Goal: Task Accomplishment & Management: Complete application form

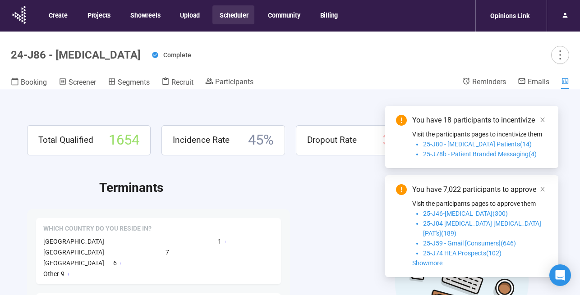
click at [236, 16] on button "Scheduler" at bounding box center [233, 14] width 42 height 19
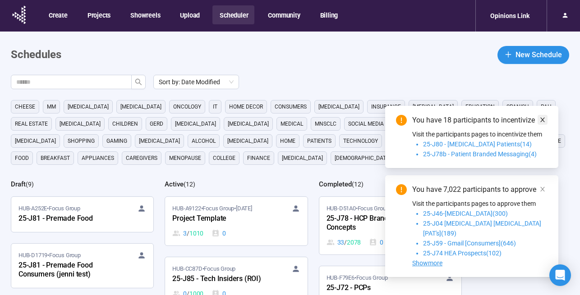
click at [542, 123] on icon "close" at bounding box center [542, 120] width 6 height 6
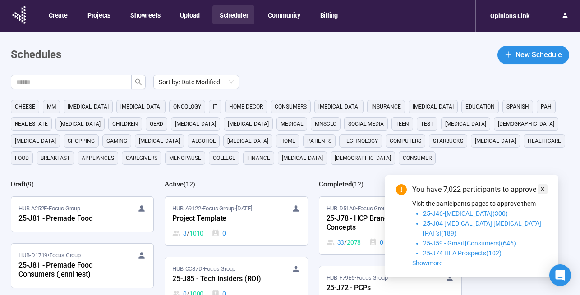
click at [543, 192] on icon "close" at bounding box center [542, 189] width 5 height 5
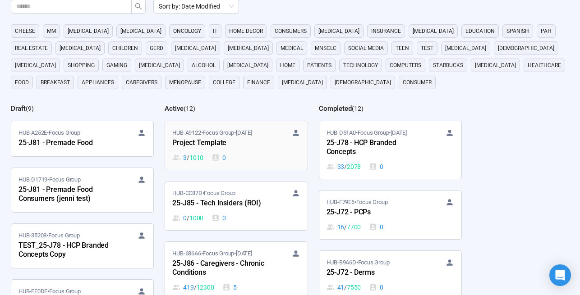
click at [234, 152] on div "HUB-A9122 • Focus Group • [DATE] Project Template 3 / 1010 0" at bounding box center [236, 145] width 128 height 34
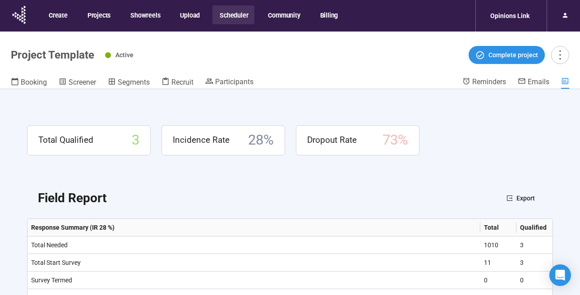
click at [236, 14] on button "Scheduler" at bounding box center [233, 14] width 42 height 19
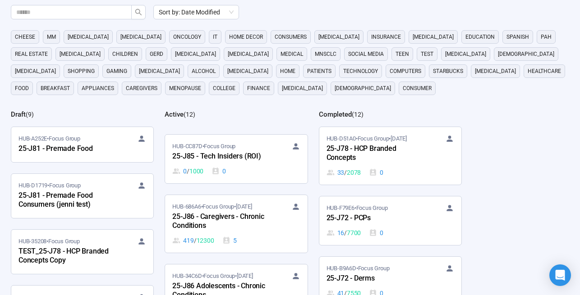
scroll to position [54, 0]
click at [249, 160] on div "25-J85 - Tech Insiders (ROI)" at bounding box center [221, 156] width 99 height 12
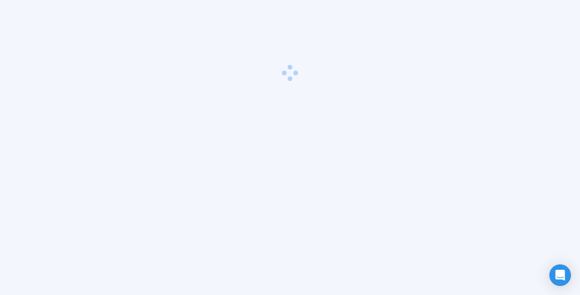
scroll to position [32, 0]
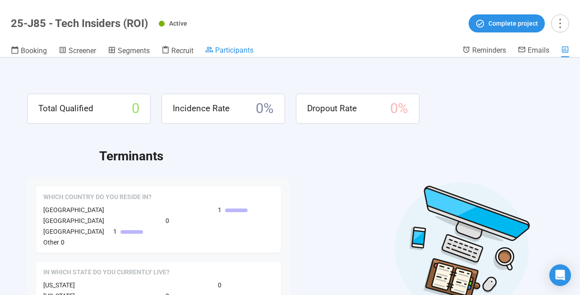
click at [227, 52] on span "Participants" at bounding box center [234, 50] width 38 height 9
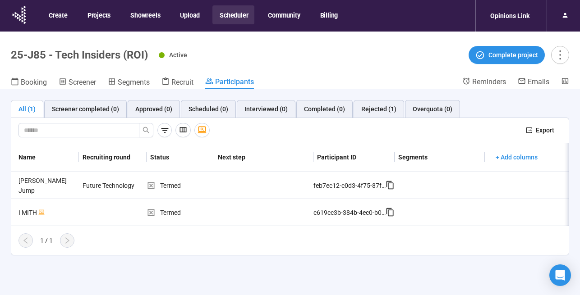
click at [234, 13] on button "Scheduler" at bounding box center [233, 14] width 42 height 19
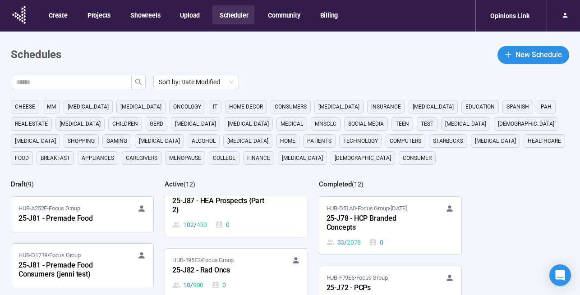
scroll to position [408, 0]
click at [246, 207] on div "HUB-14C3C • Focus Group 25-J87 - HEA Prospects {Part 2} 102 / 450 0" at bounding box center [236, 207] width 128 height 43
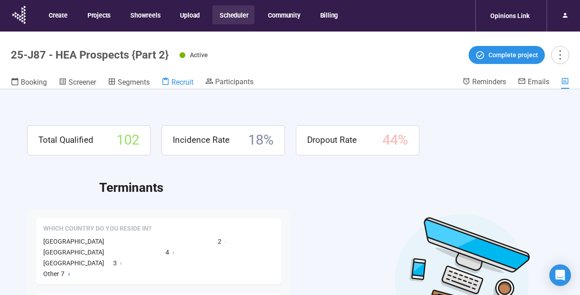
click at [183, 84] on span "Recruit" at bounding box center [182, 82] width 22 height 9
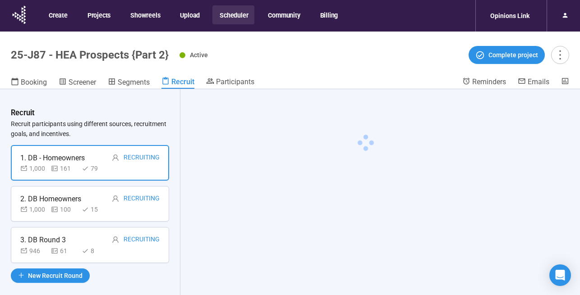
scroll to position [32, 0]
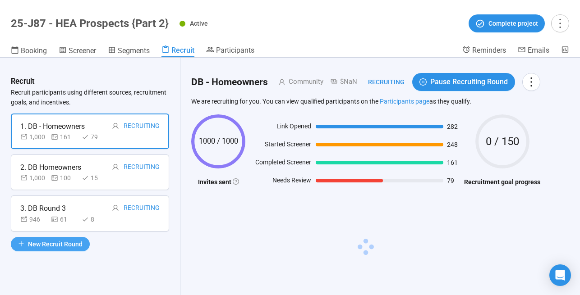
click at [73, 243] on span "New Recruit Round" at bounding box center [55, 244] width 55 height 10
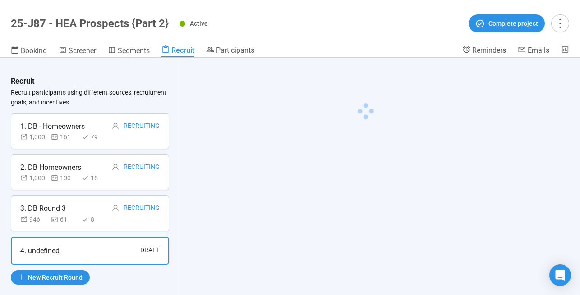
scroll to position [11, 0]
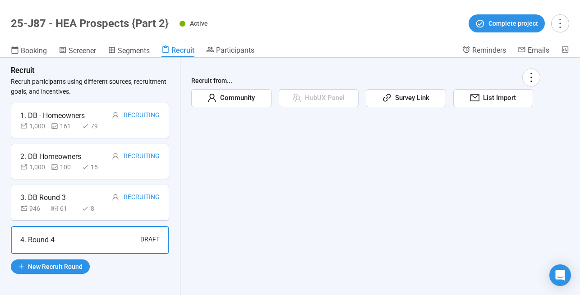
click at [248, 98] on span "Community" at bounding box center [235, 98] width 38 height 11
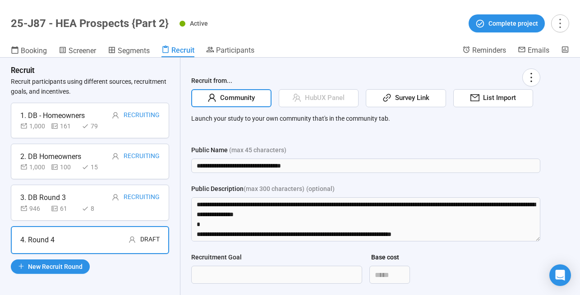
scroll to position [10, 0]
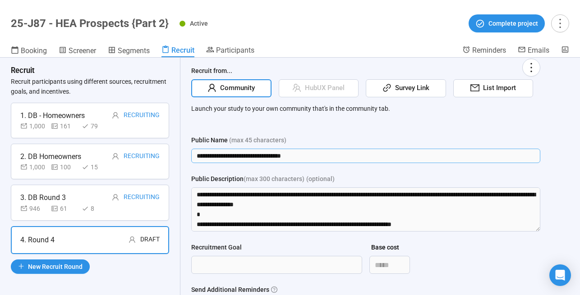
drag, startPoint x: 328, startPoint y: 152, endPoint x: 198, endPoint y: 144, distance: 130.6
click at [198, 144] on div "**********" at bounding box center [365, 149] width 349 height 28
type input "**********"
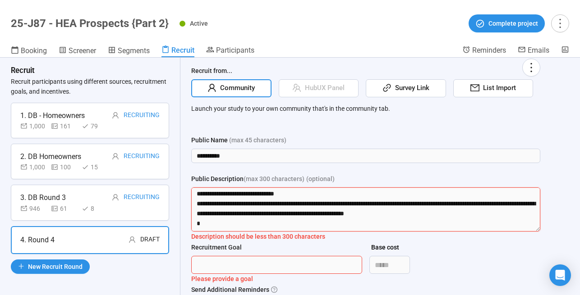
scroll to position [149, 0]
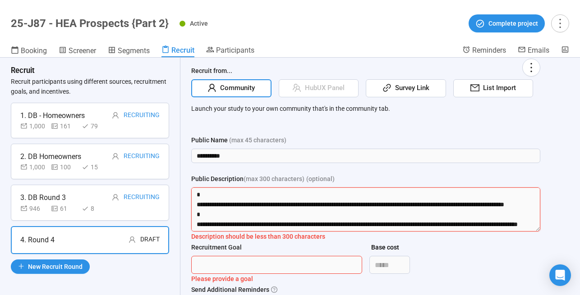
drag, startPoint x: 203, startPoint y: 211, endPoint x: 206, endPoint y: 254, distance: 43.4
click at [206, 255] on form "**********" at bounding box center [365, 243] width 349 height 217
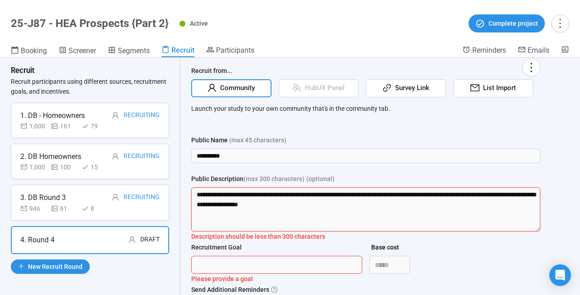
scroll to position [0, 0]
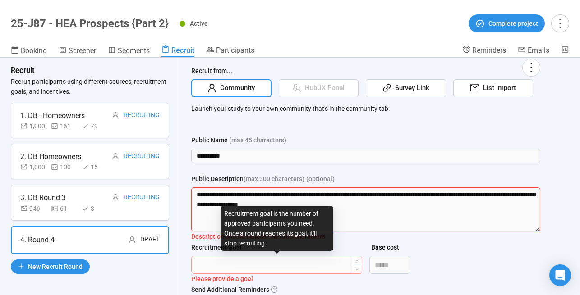
type textarea "**********"
click at [228, 263] on input "Recruitment Goal" at bounding box center [277, 265] width 170 height 17
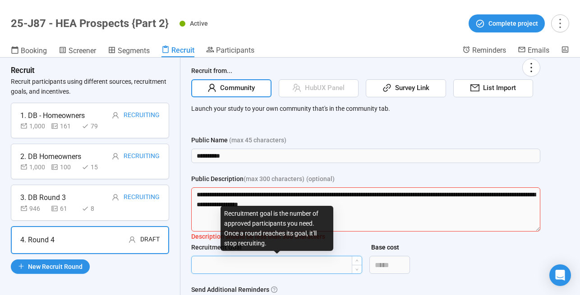
type input "***"
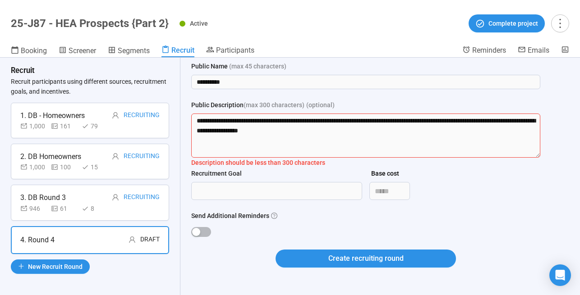
scroll to position [86, 0]
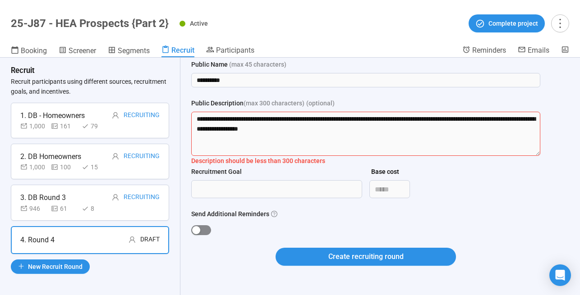
click at [202, 231] on span "button" at bounding box center [201, 230] width 20 height 10
click at [327, 266] on div "Create recruiting round" at bounding box center [365, 262] width 349 height 29
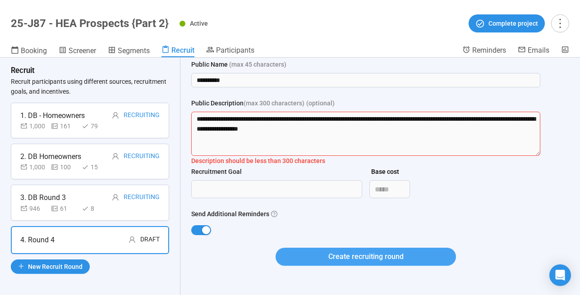
click at [327, 257] on button "Create recruiting round" at bounding box center [365, 257] width 180 height 18
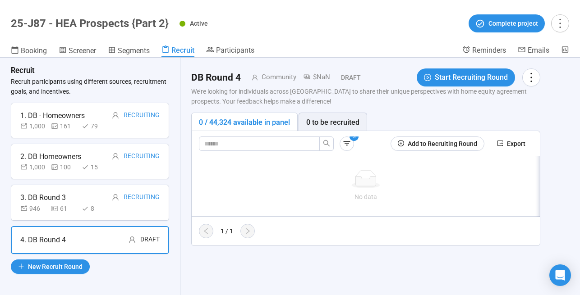
scroll to position [0, 0]
click at [345, 145] on icon "button" at bounding box center [346, 143] width 9 height 9
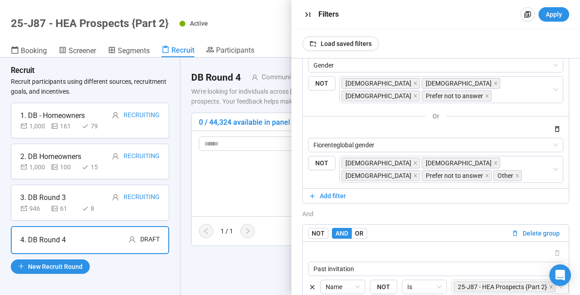
scroll to position [390, 0]
